Goal: Task Accomplishment & Management: Manage account settings

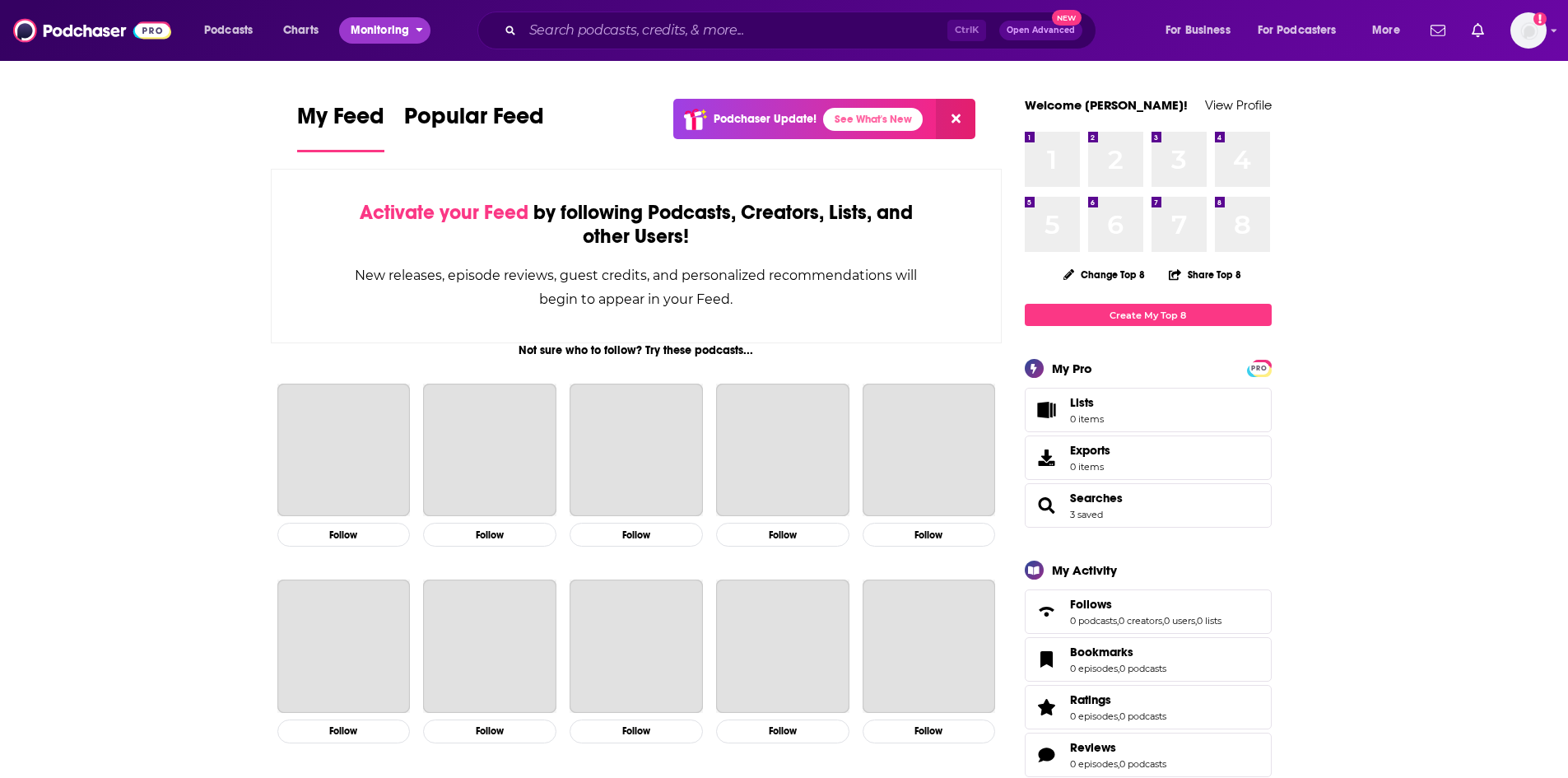
click at [364, 39] on span "Monitoring" at bounding box center [379, 30] width 58 height 23
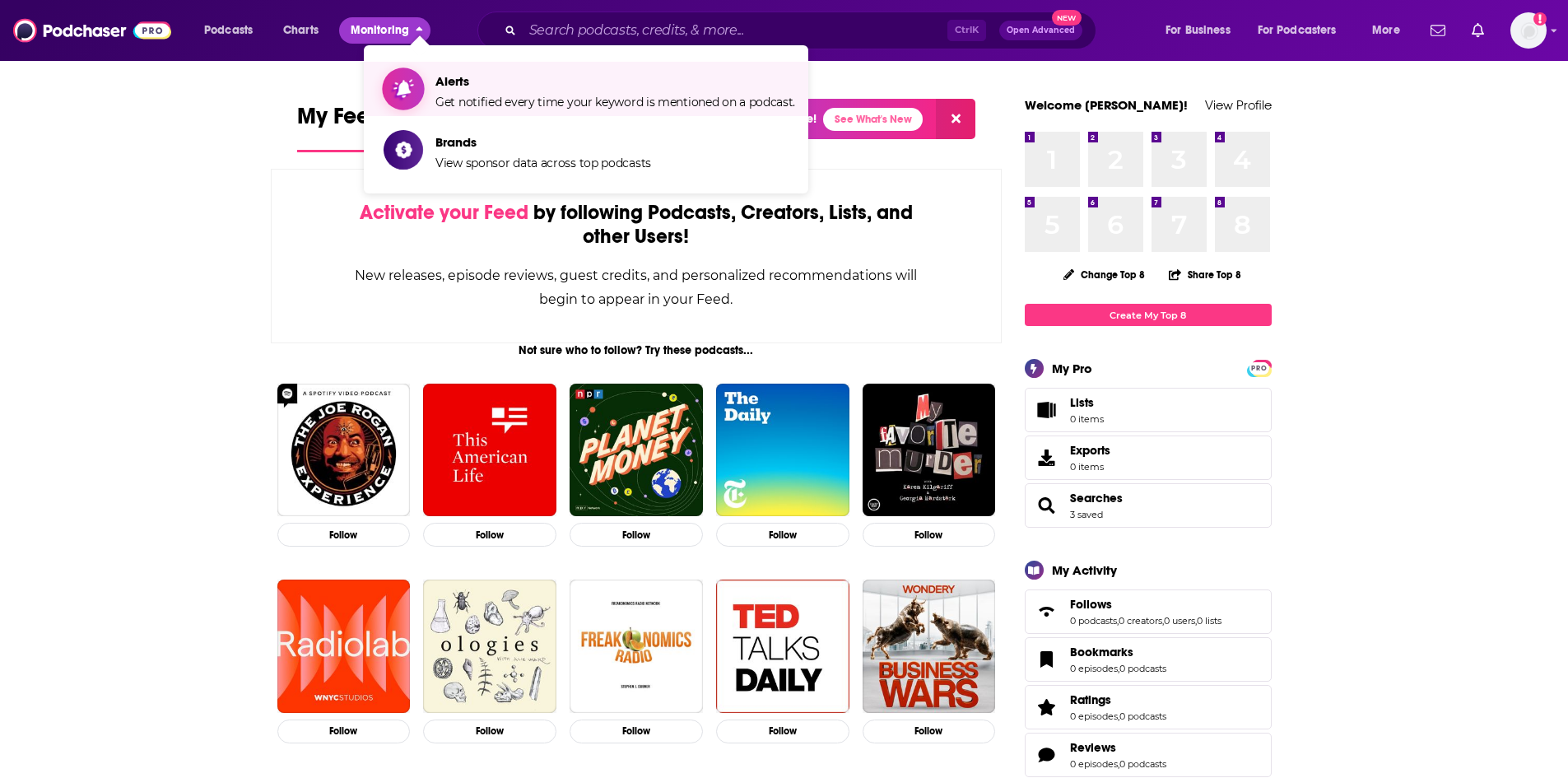
click at [476, 93] on span "Alerts Get notified every time your keyword is mentioned on a podcast." at bounding box center [616, 89] width 360 height 41
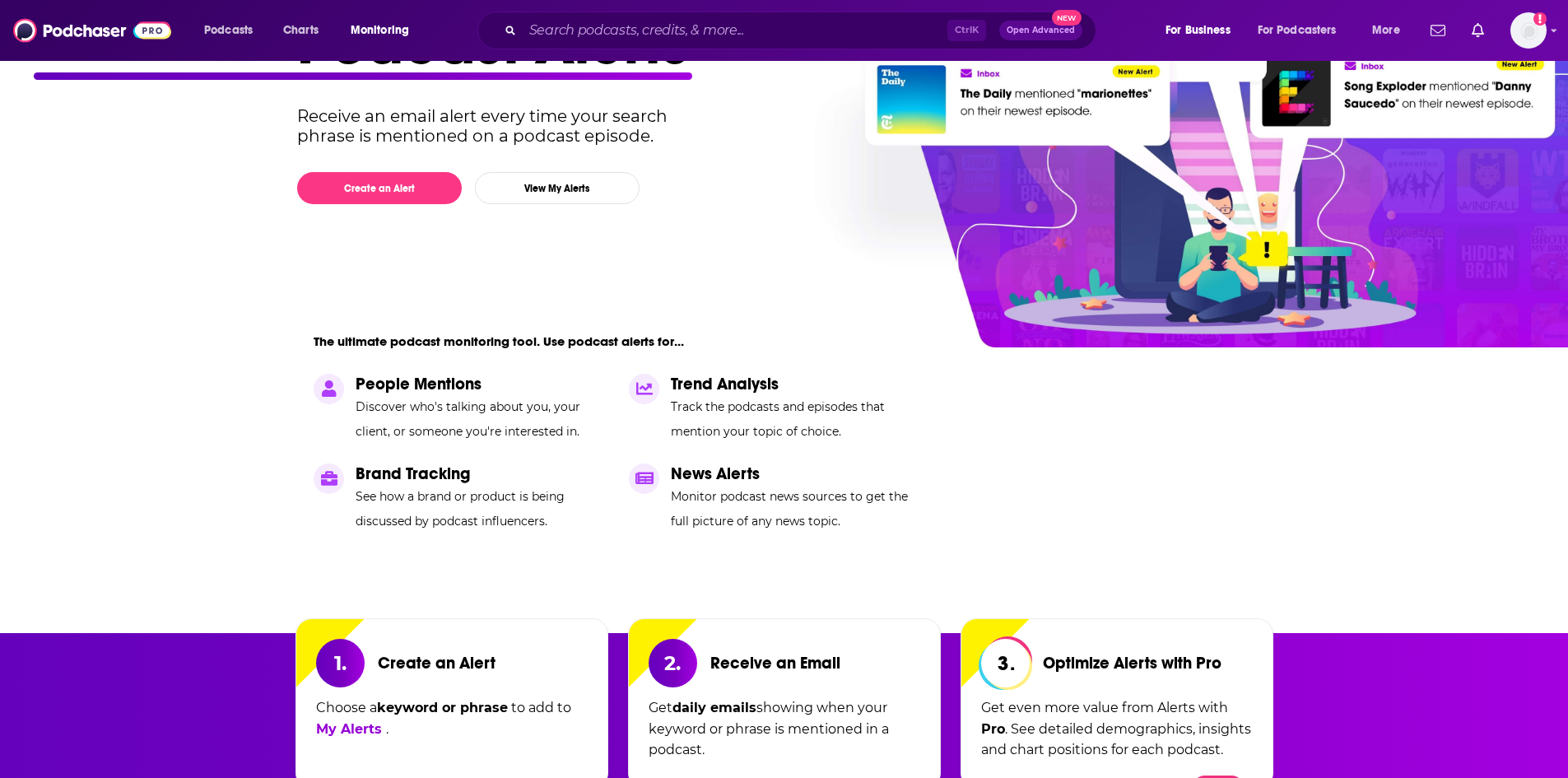
scroll to position [164, 0]
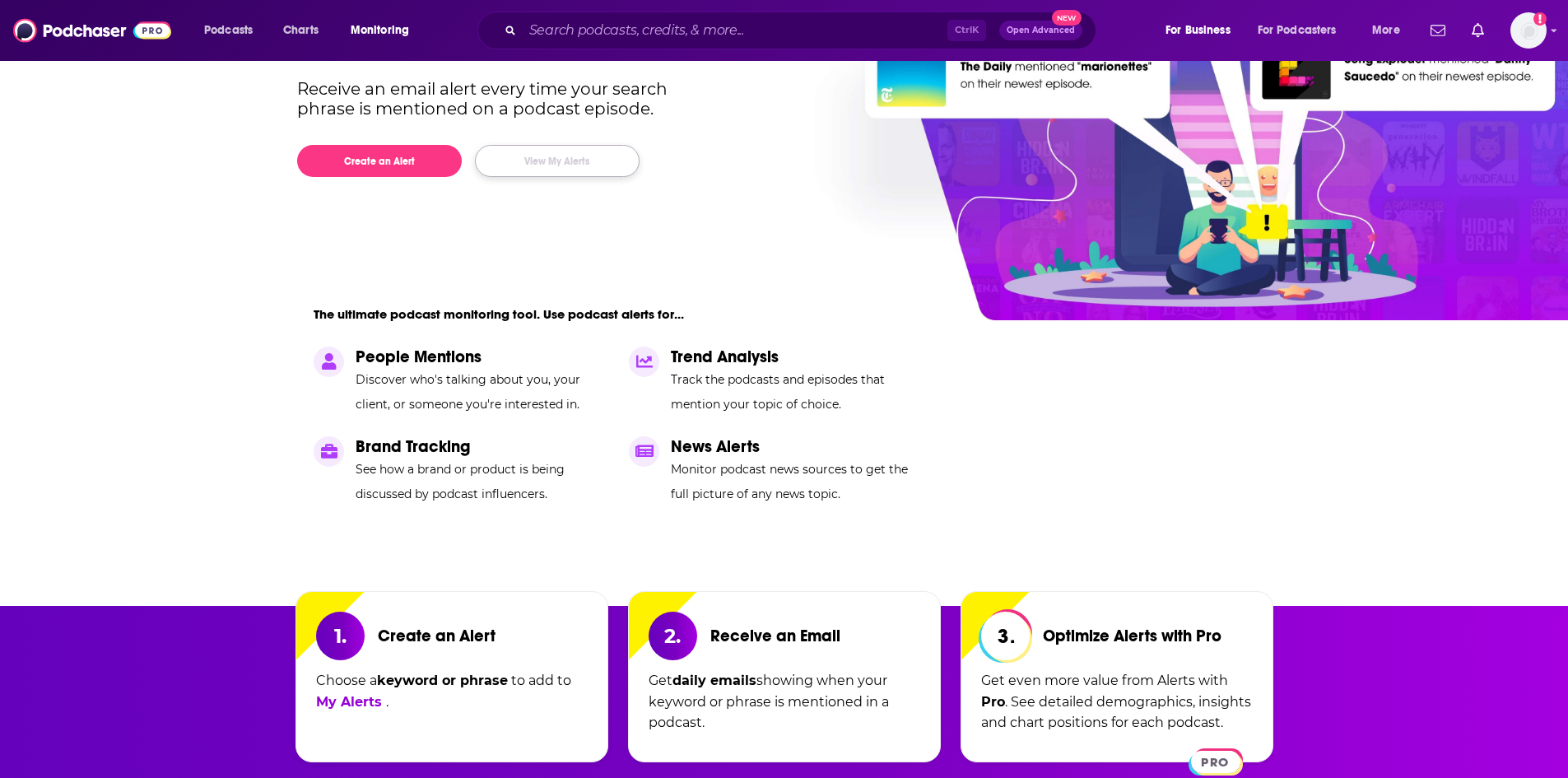
click at [530, 155] on button "View My Alerts" at bounding box center [557, 160] width 164 height 32
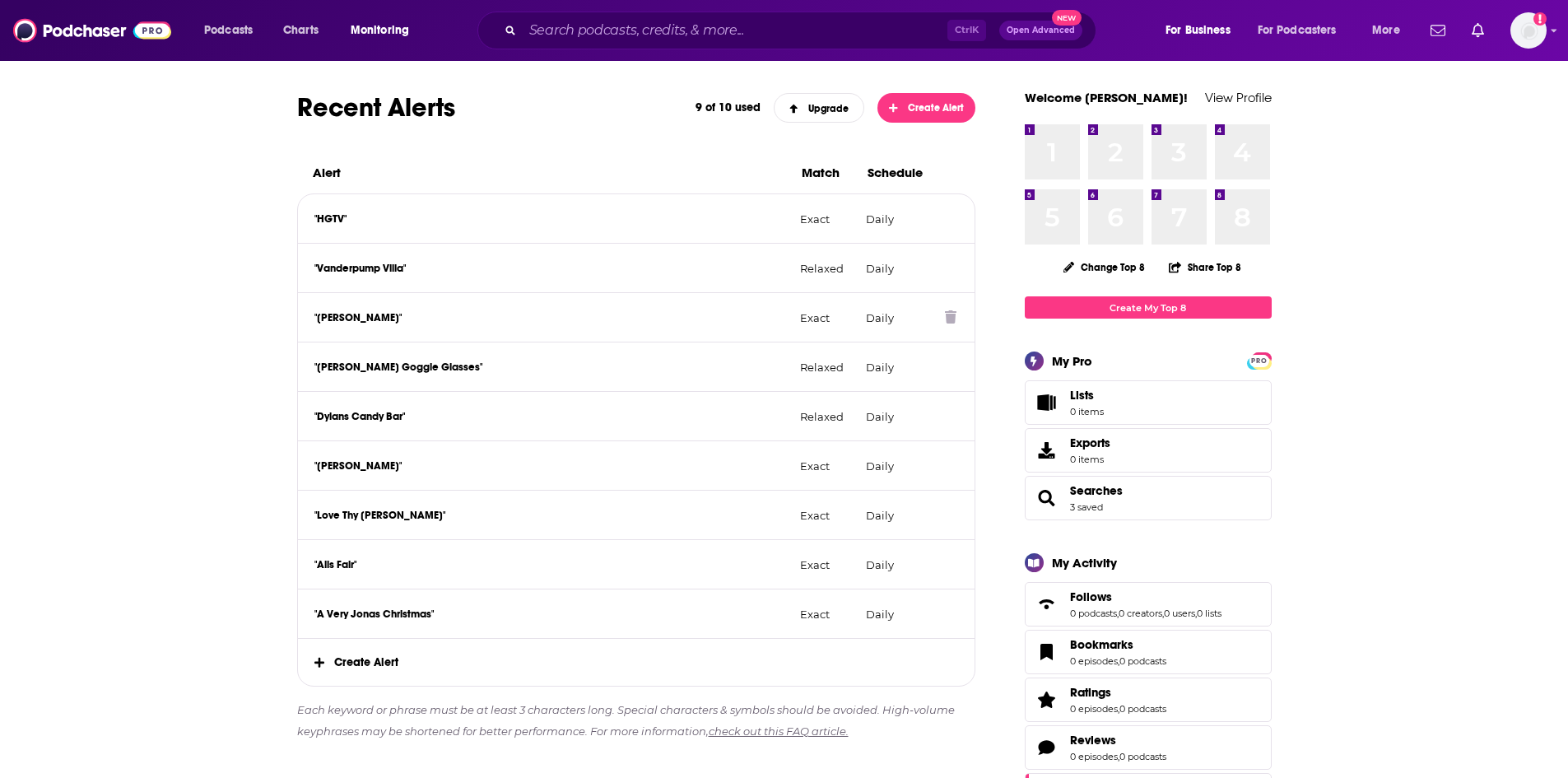
scroll to position [226, 0]
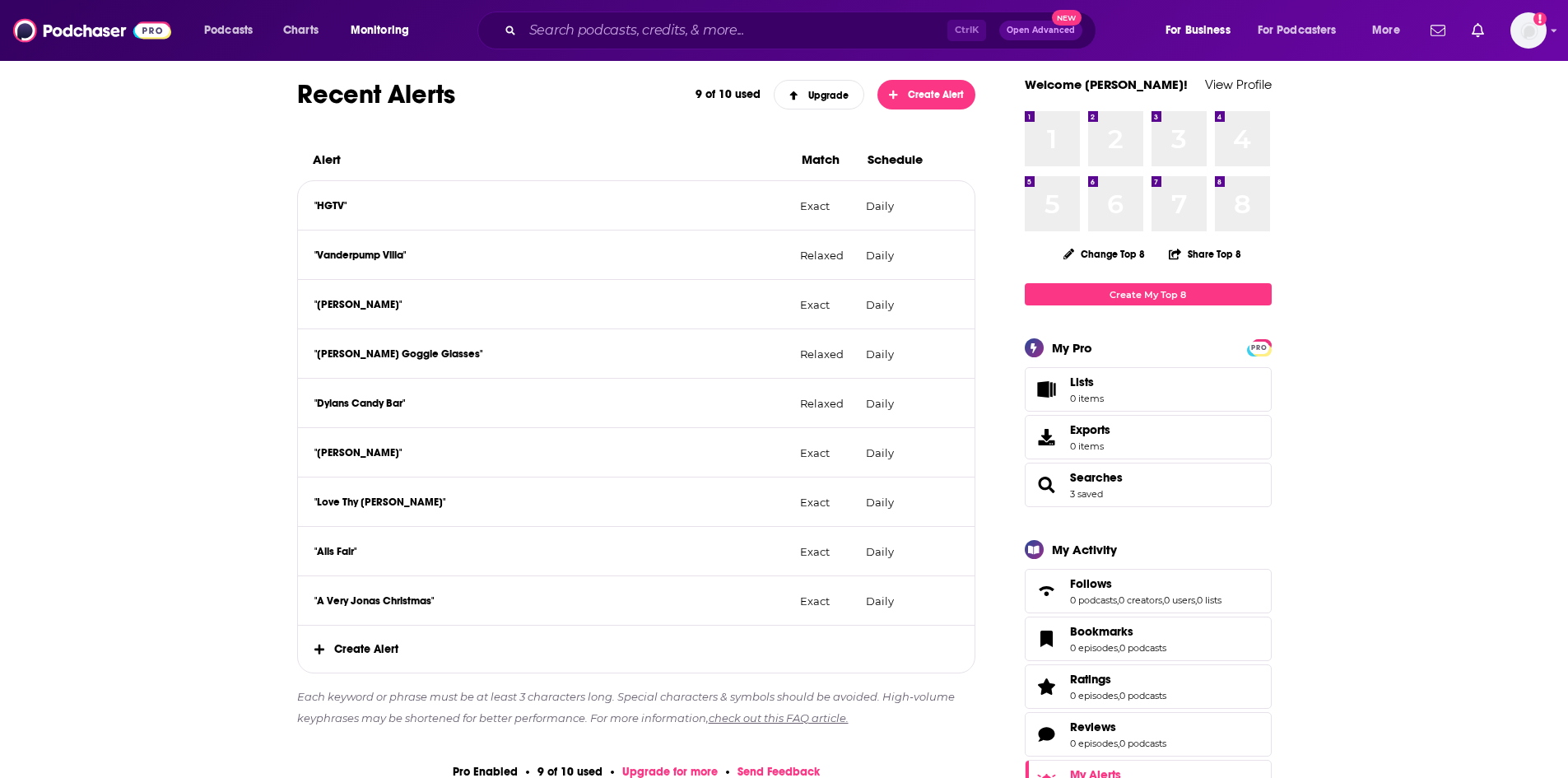
click at [376, 642] on span "Create Alert" at bounding box center [636, 649] width 678 height 47
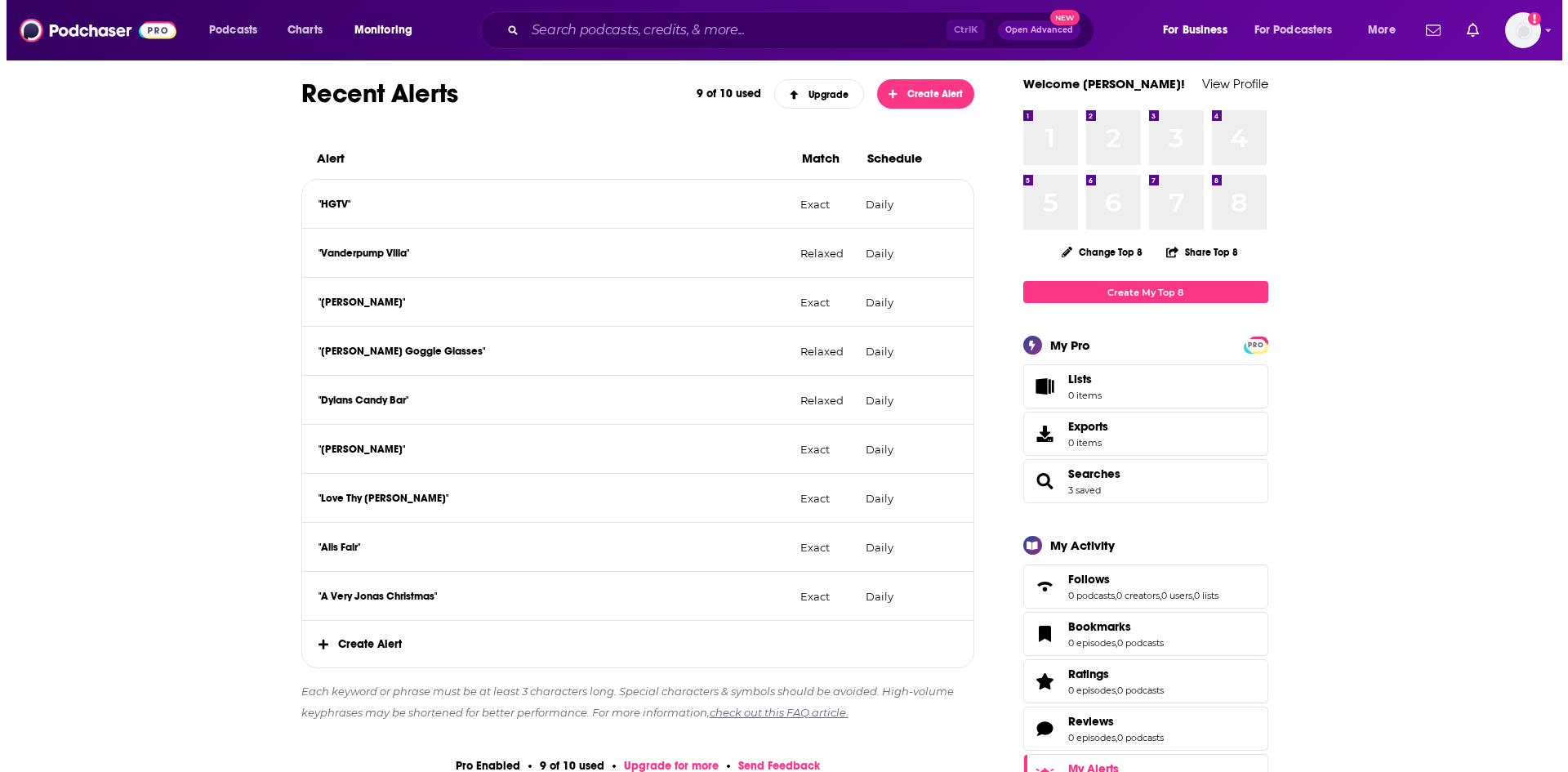
scroll to position [0, 0]
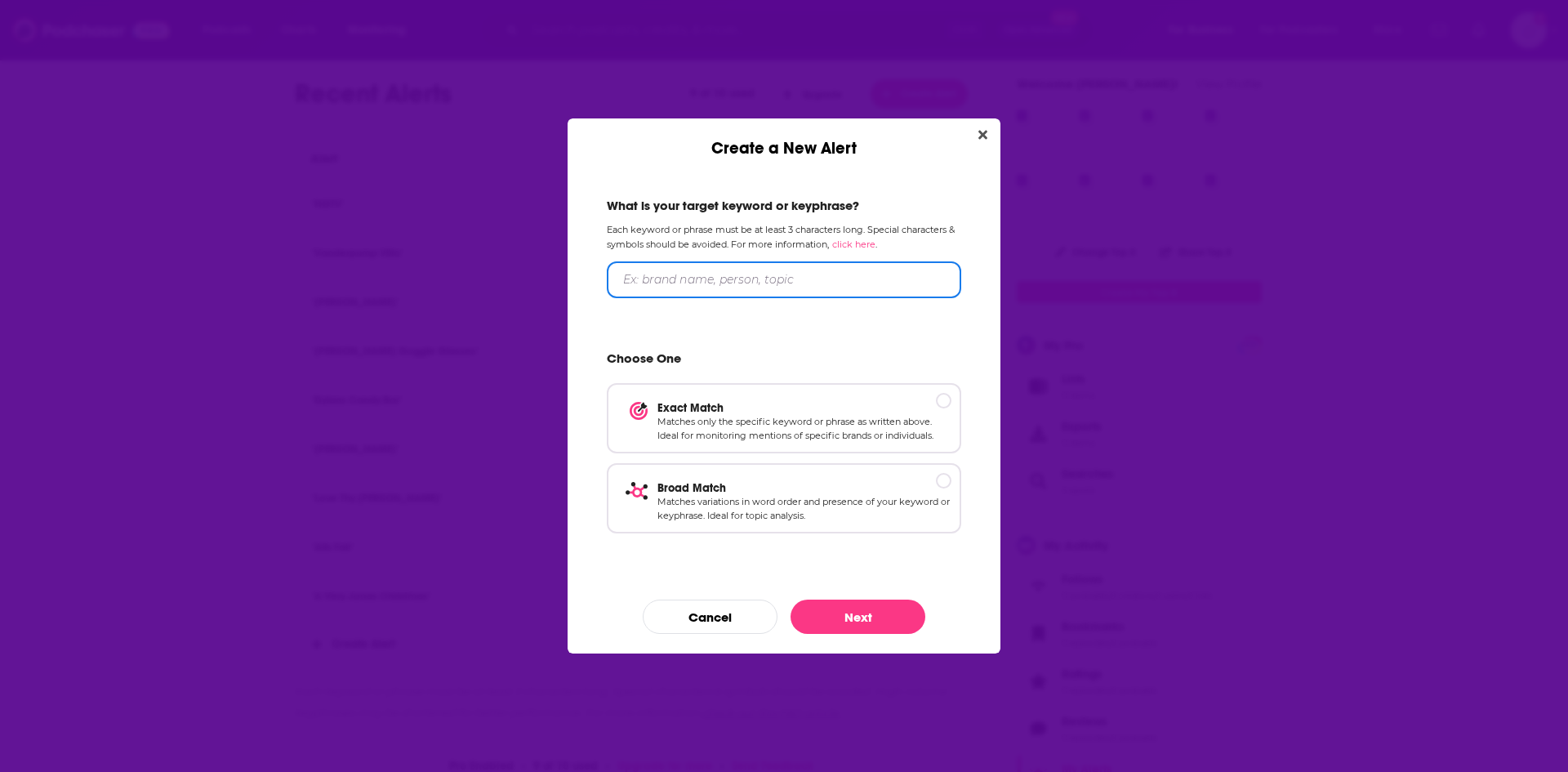
click at [695, 274] on input "Create a New Alert" at bounding box center [784, 280] width 354 height 37
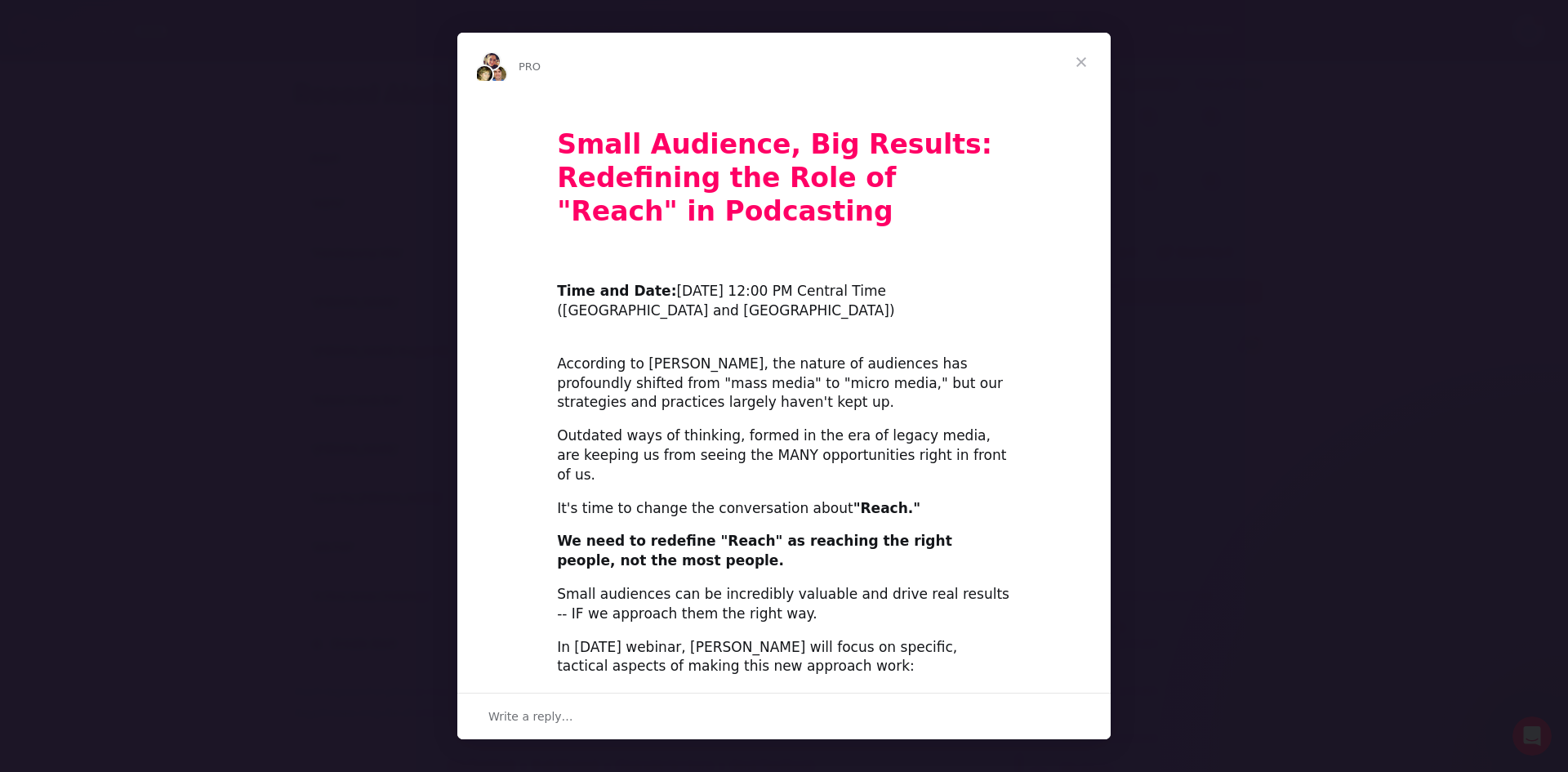
click at [1078, 67] on span "Close" at bounding box center [1082, 61] width 59 height 59
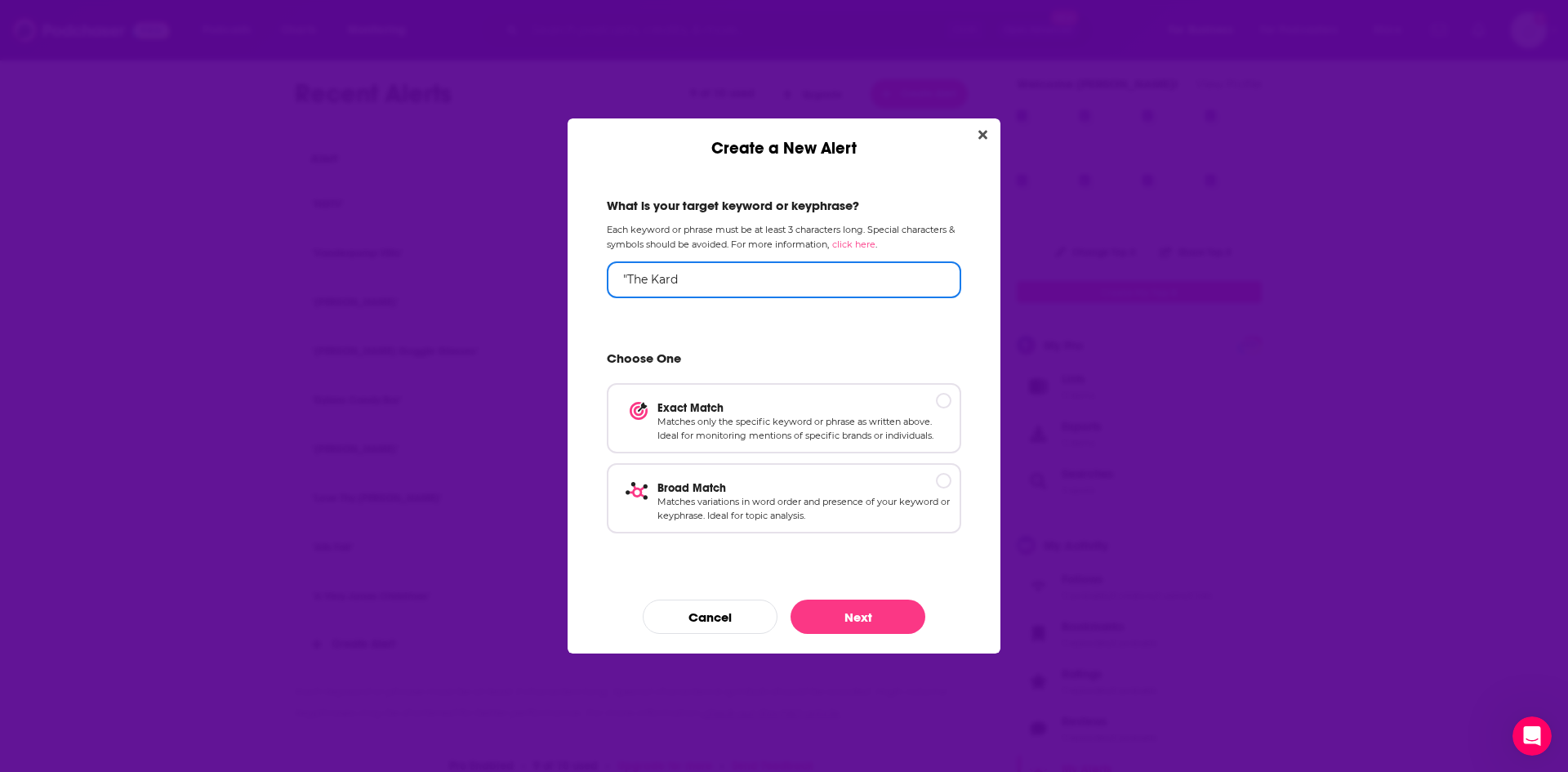
click at [706, 286] on input ""The Kard" at bounding box center [784, 280] width 354 height 37
type input ""The Kardashians""
click at [844, 414] on p "Matches only the specific keyword or phrase as written above. Ideal for monitor…" at bounding box center [804, 427] width 294 height 28
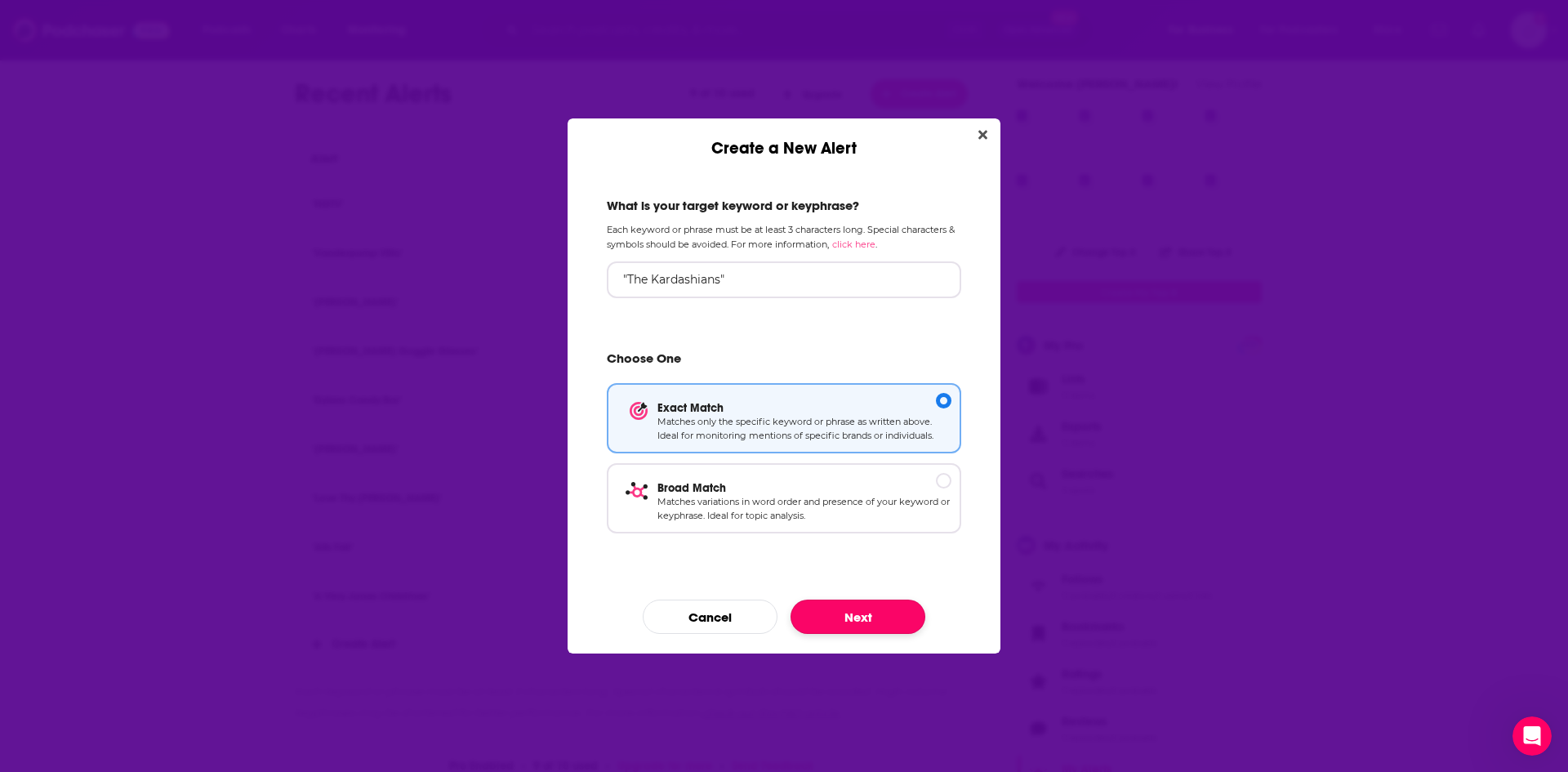
click at [858, 613] on button "Next" at bounding box center [858, 616] width 135 height 34
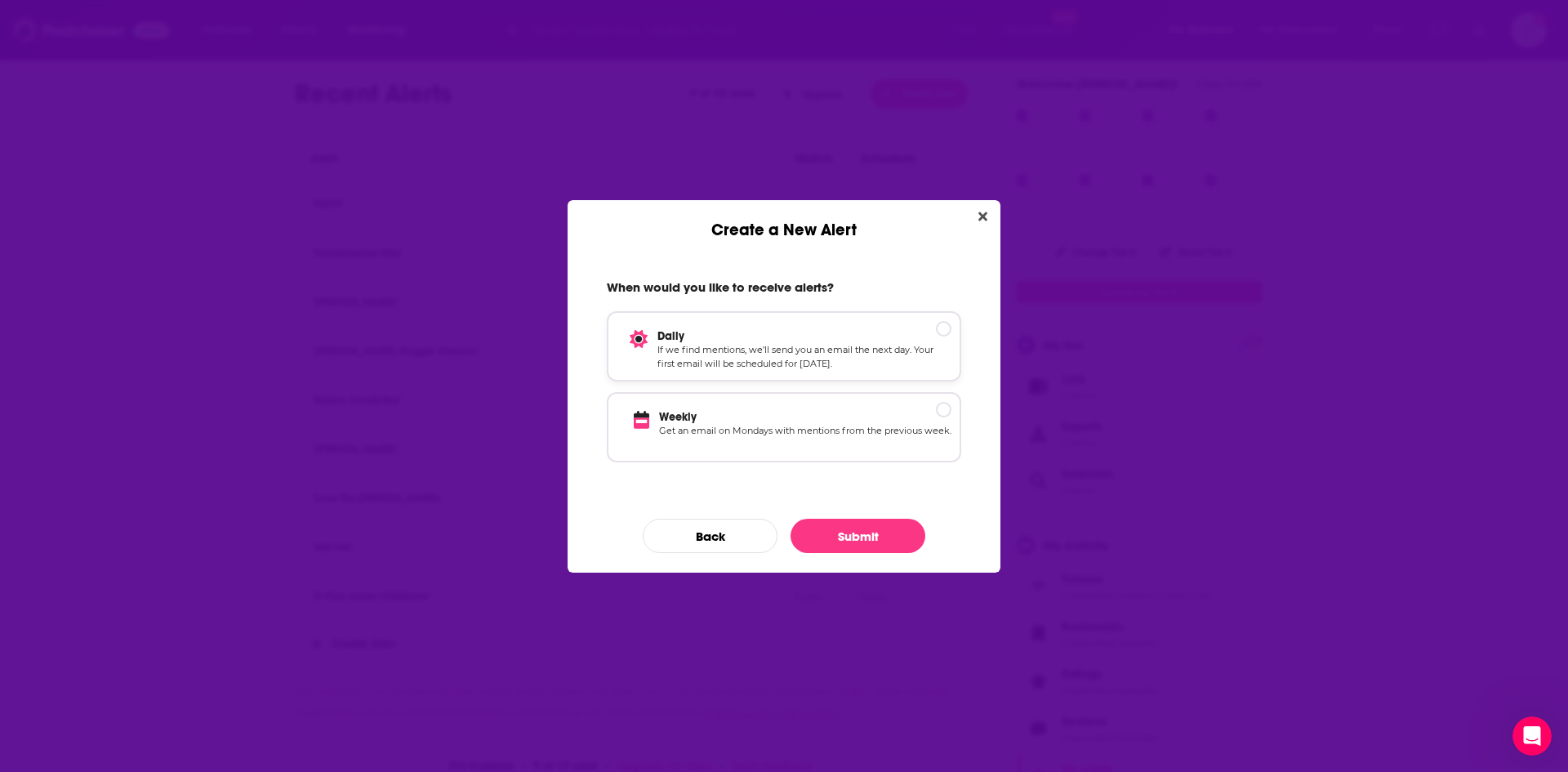
click at [829, 344] on p "If we find mentions, we’ll send you an email the next day. Your first email wil…" at bounding box center [804, 356] width 294 height 28
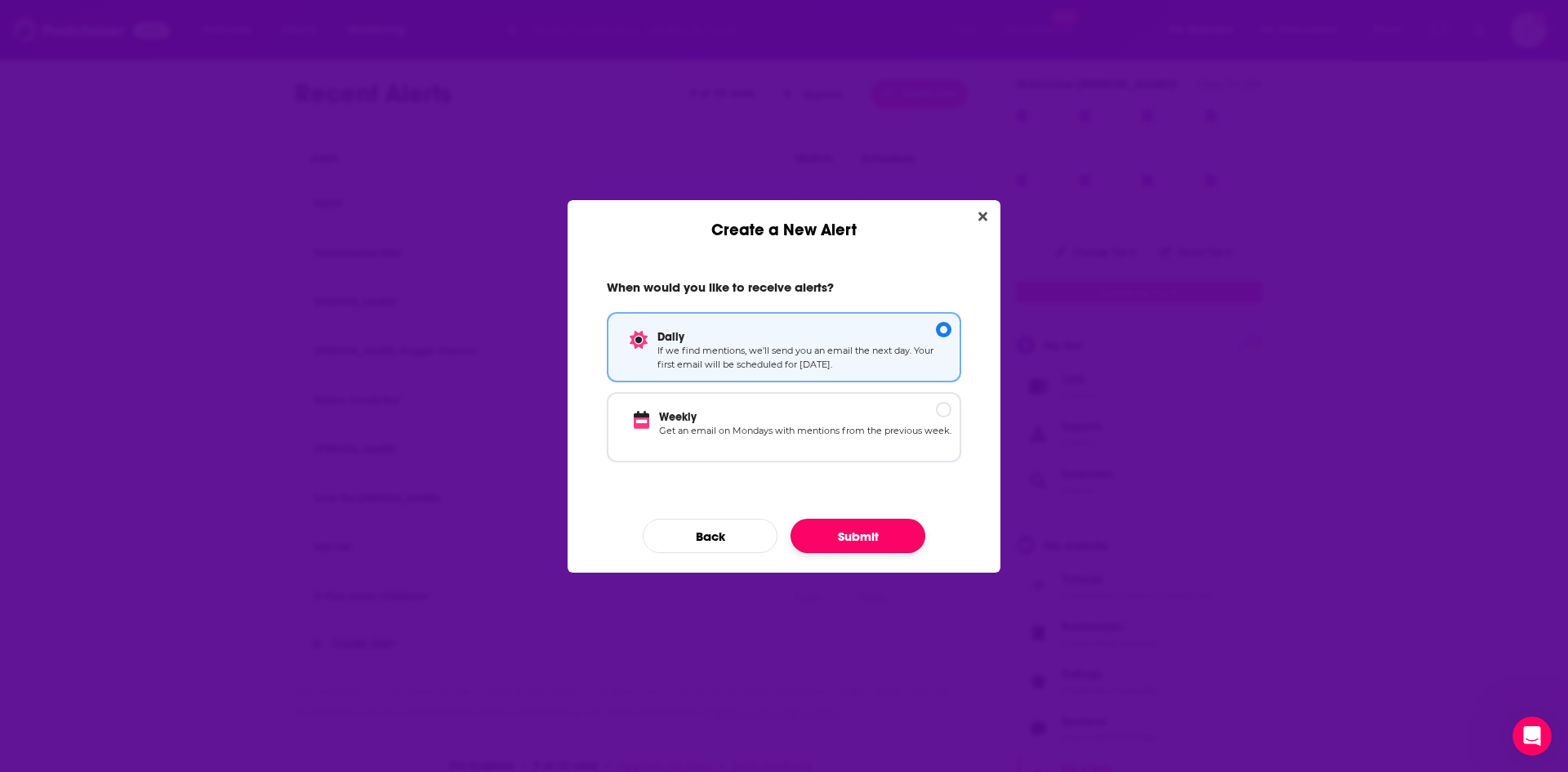
click at [846, 536] on button "Submit" at bounding box center [858, 535] width 135 height 34
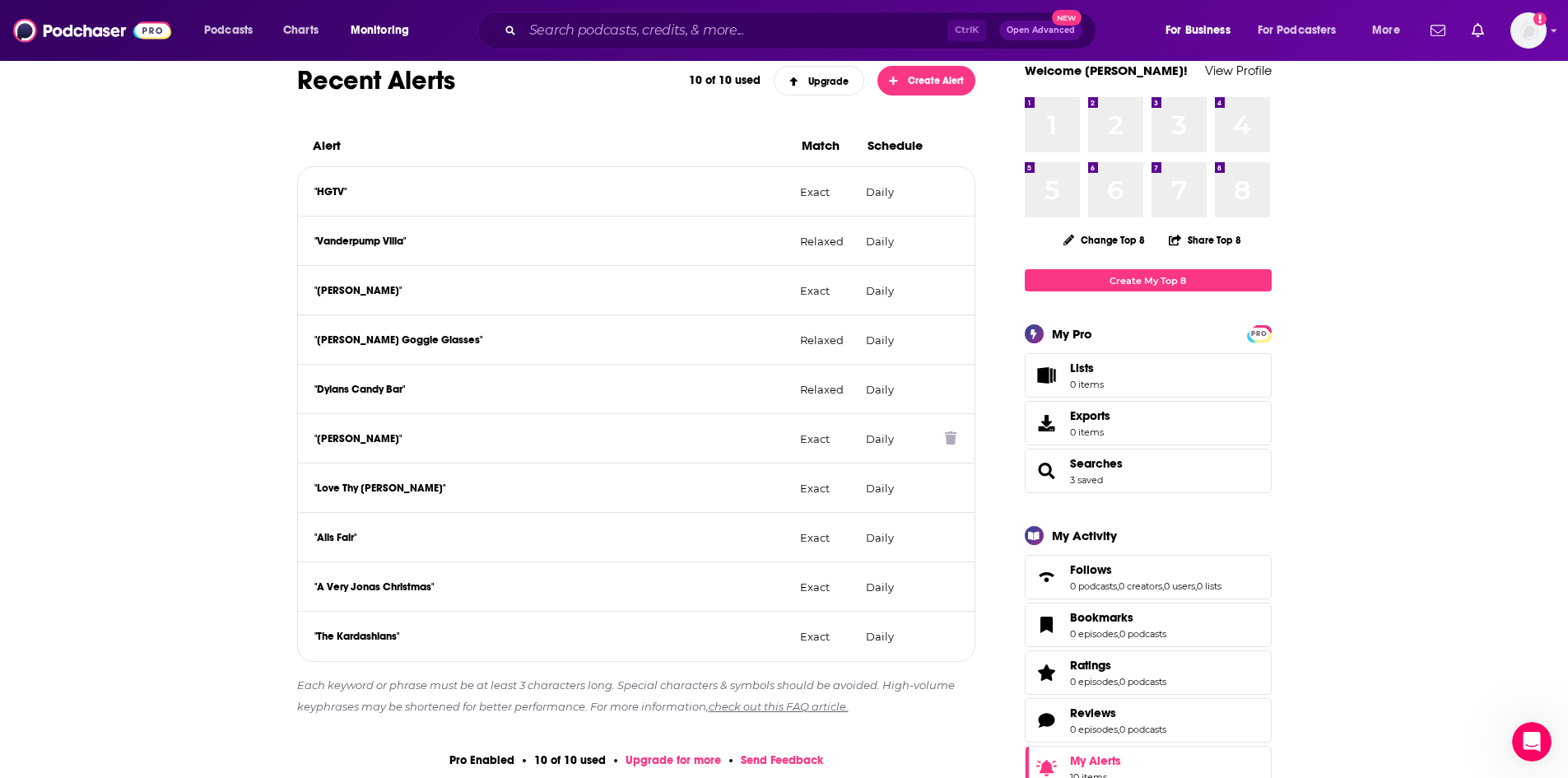
scroll to position [226, 0]
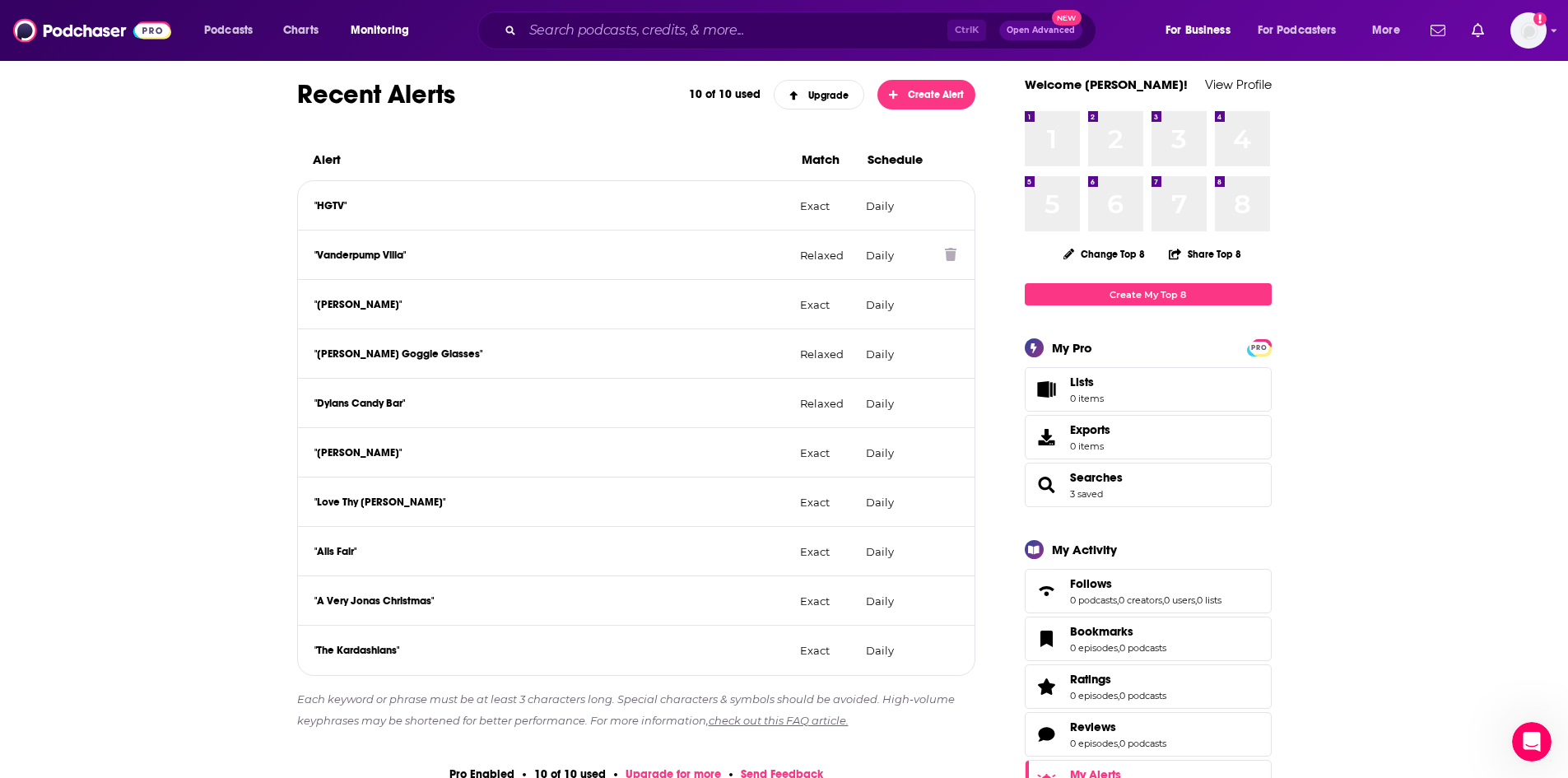
click at [955, 255] on icon at bounding box center [950, 254] width 12 height 13
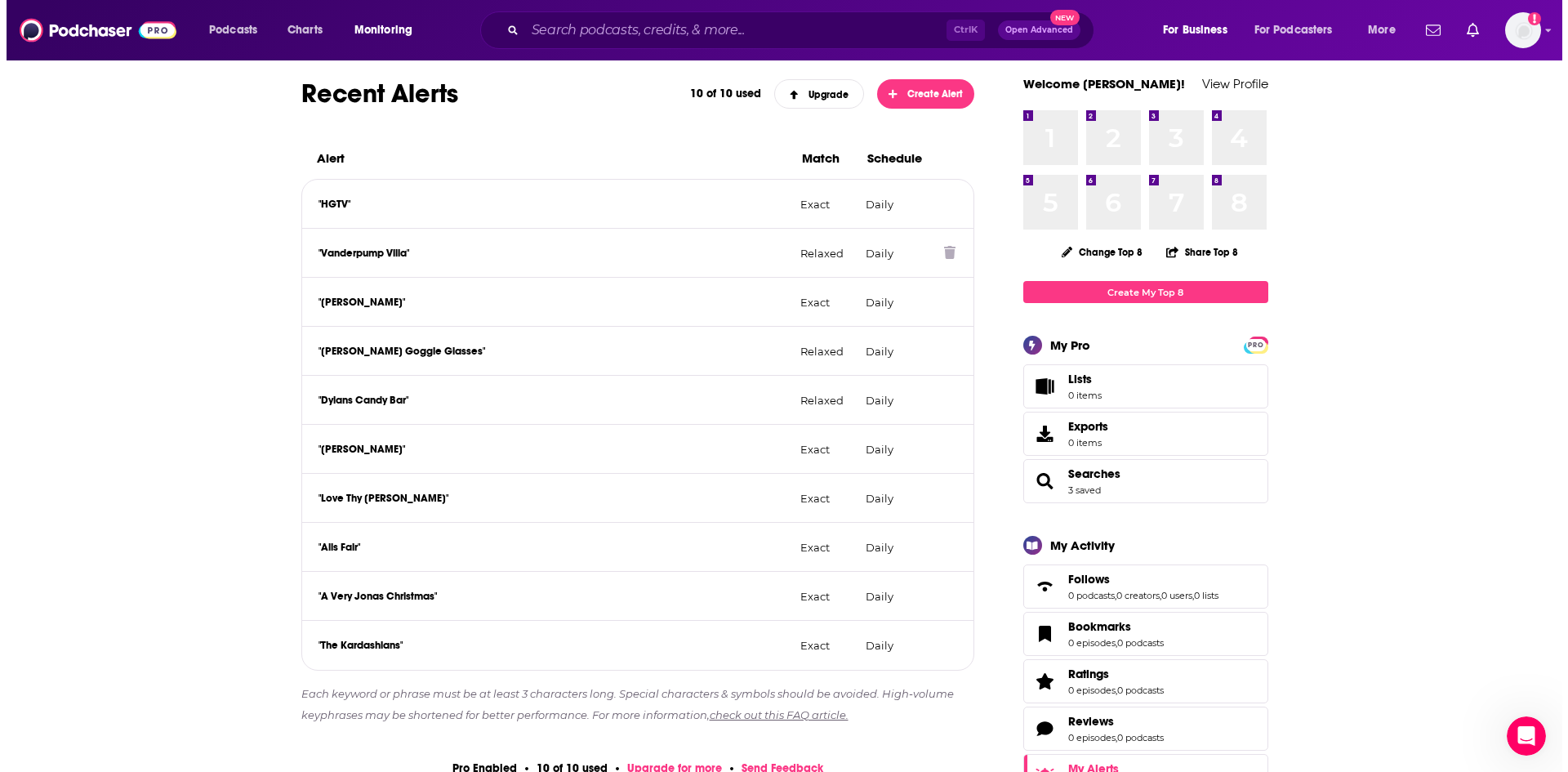
scroll to position [0, 0]
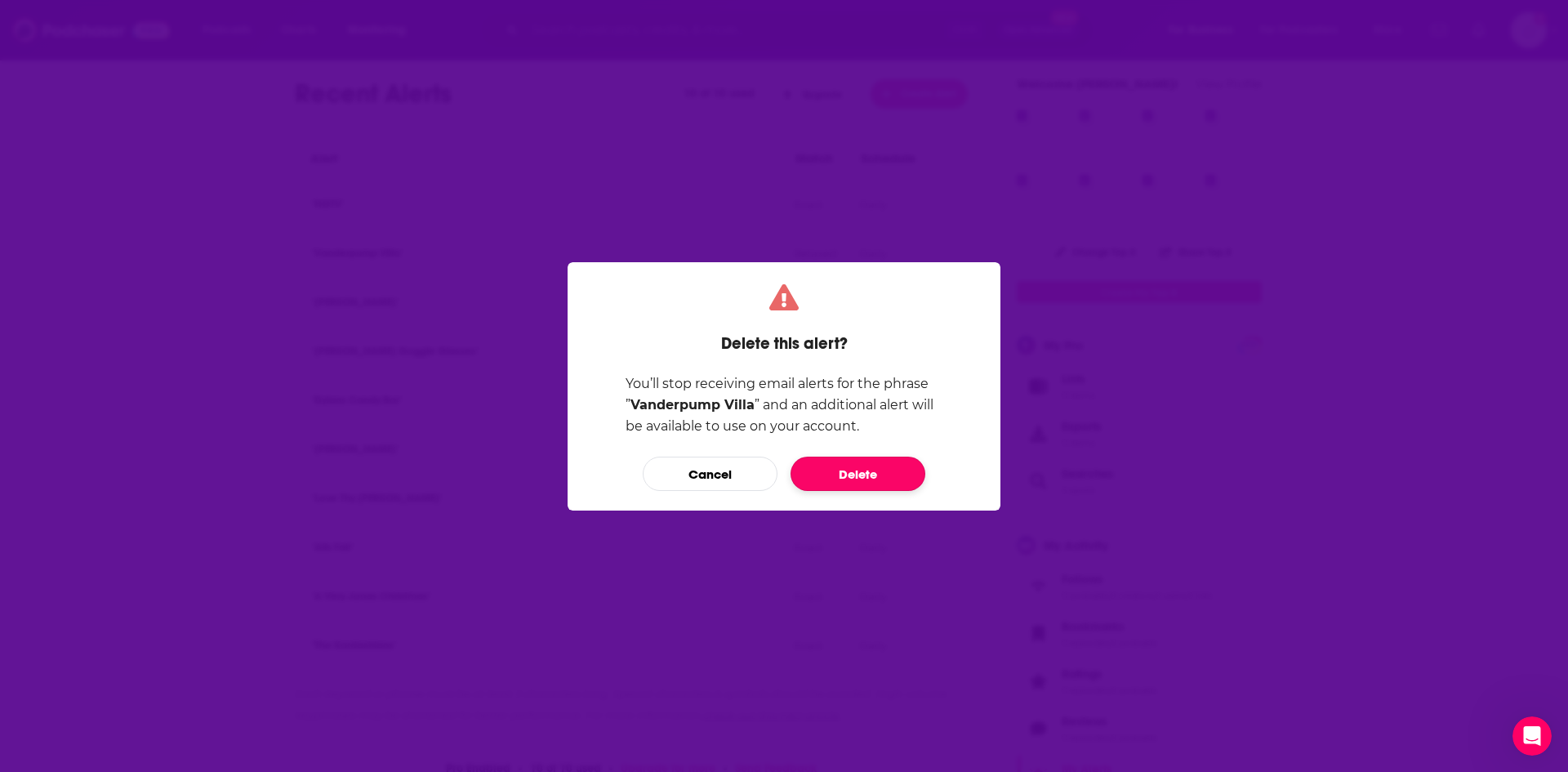
click at [887, 474] on button "Delete" at bounding box center [858, 473] width 135 height 34
